Goal: Task Accomplishment & Management: Manage account settings

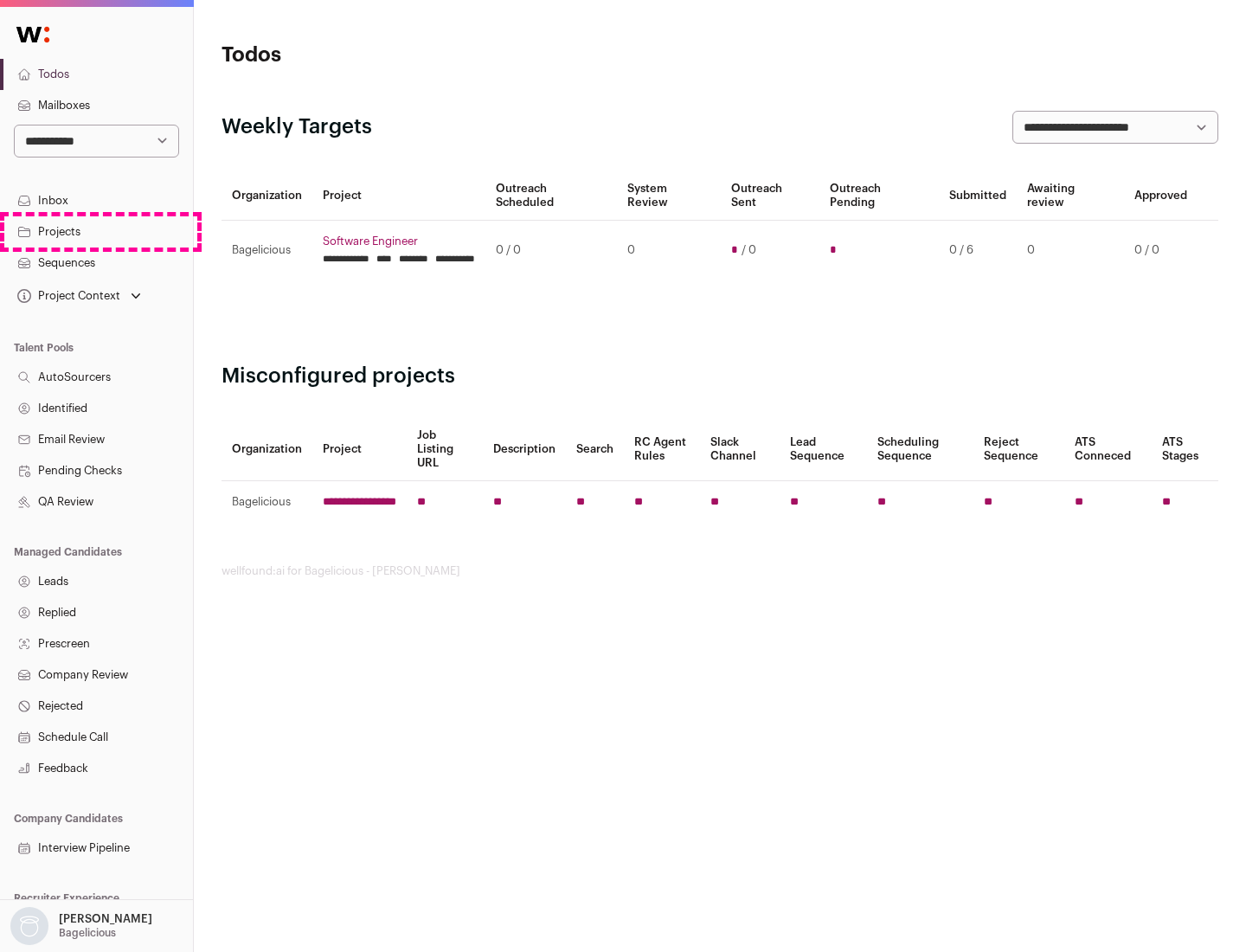
click at [96, 231] on link "Projects" at bounding box center [97, 231] width 193 height 31
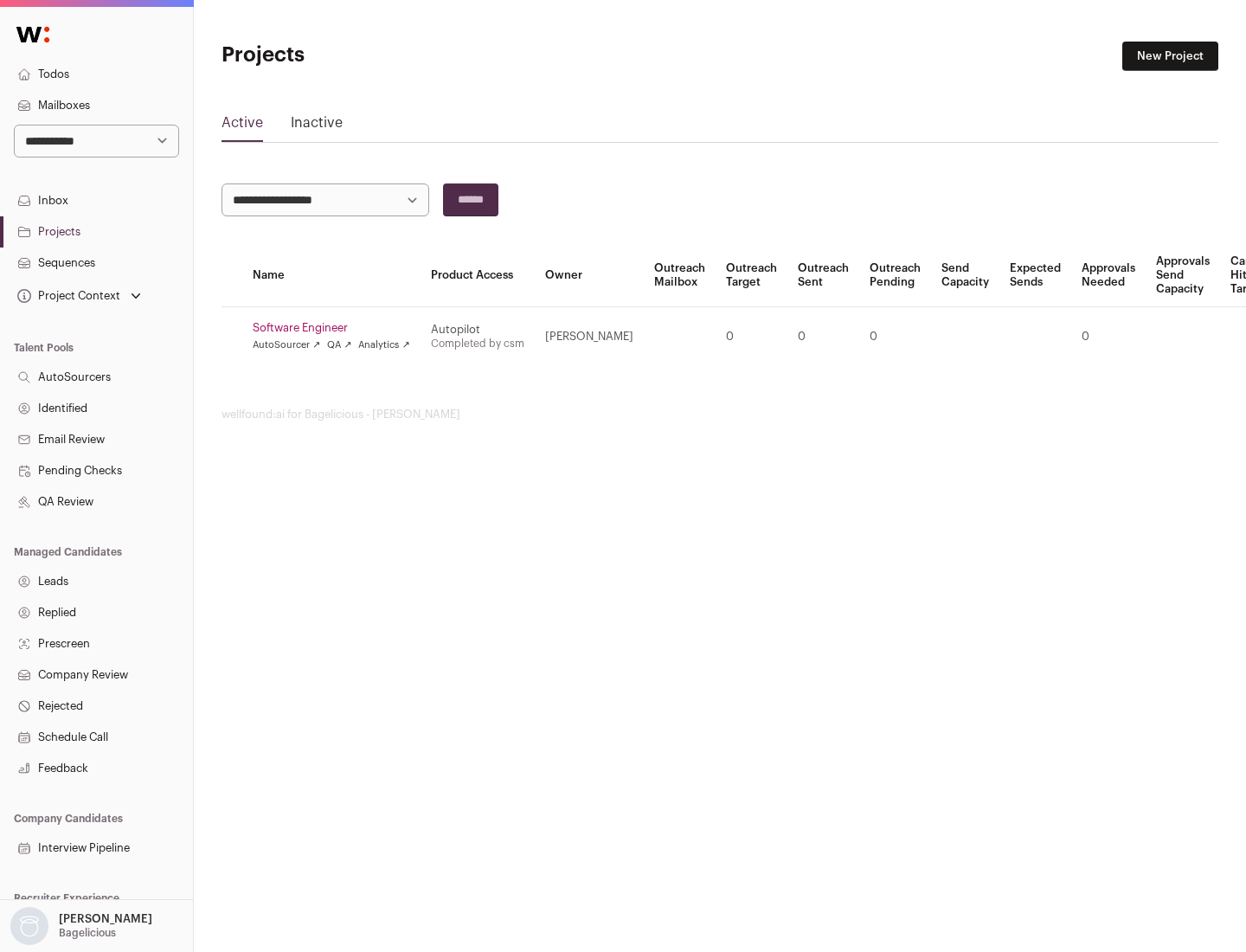
click at [337, 328] on link "Software Engineer" at bounding box center [331, 328] width 158 height 14
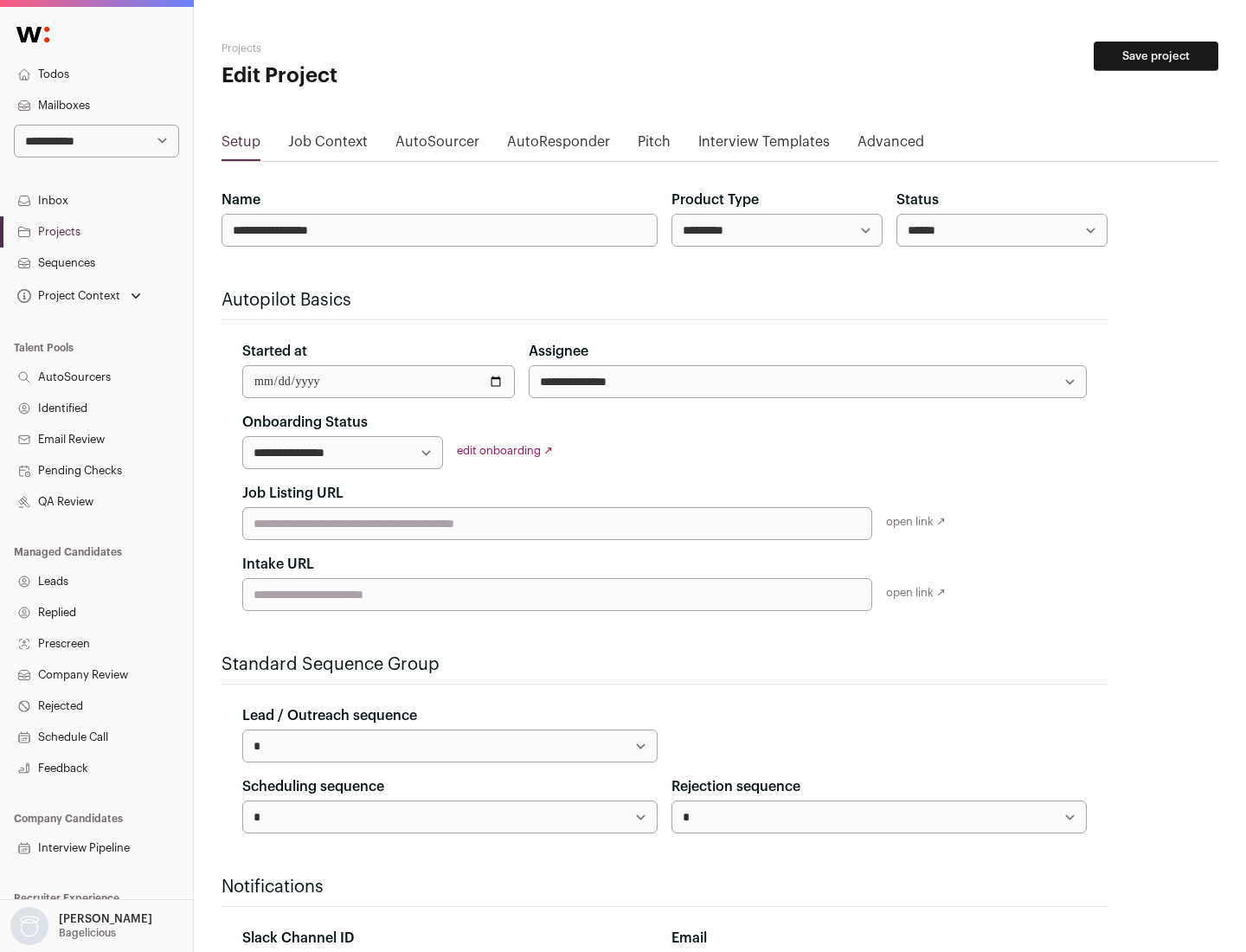
click at [1156, 56] on button "Save project" at bounding box center [1156, 55] width 125 height 29
